Goal: Task Accomplishment & Management: Manage account settings

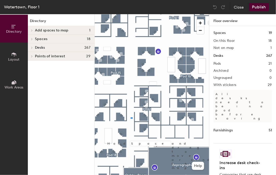
click at [130, 14] on div at bounding box center [152, 14] width 115 height 0
drag, startPoint x: 69, startPoint y: 111, endPoint x: 72, endPoint y: 89, distance: 21.6
click at [63, 86] on div "Directory Add spaces to map 1 Reprogaphics Spaces 18 Arsenal Room Atrium Room […" at bounding box center [61, 94] width 67 height 161
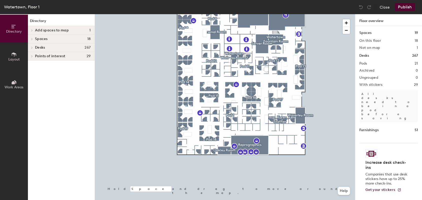
click at [89, 155] on div "Directory Layout Work Areas Directory Add spaces to map 1 Reprogaphics Spaces 1…" at bounding box center [211, 107] width 422 height 186
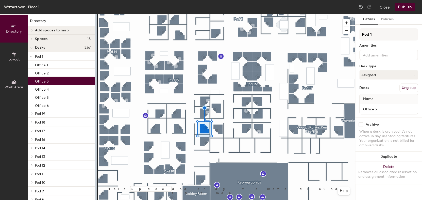
click at [276, 75] on button "Assigned" at bounding box center [388, 74] width 59 height 9
click at [276, 105] on div "Hoteled" at bounding box center [384, 106] width 51 height 8
click at [276, 7] on button "Publish" at bounding box center [404, 7] width 20 height 8
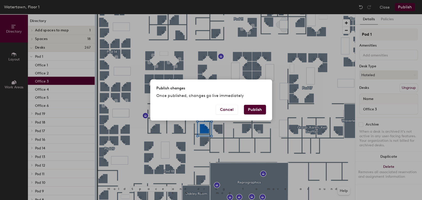
click at [256, 110] on button "Publish" at bounding box center [255, 110] width 22 height 10
